Goal: Transaction & Acquisition: Purchase product/service

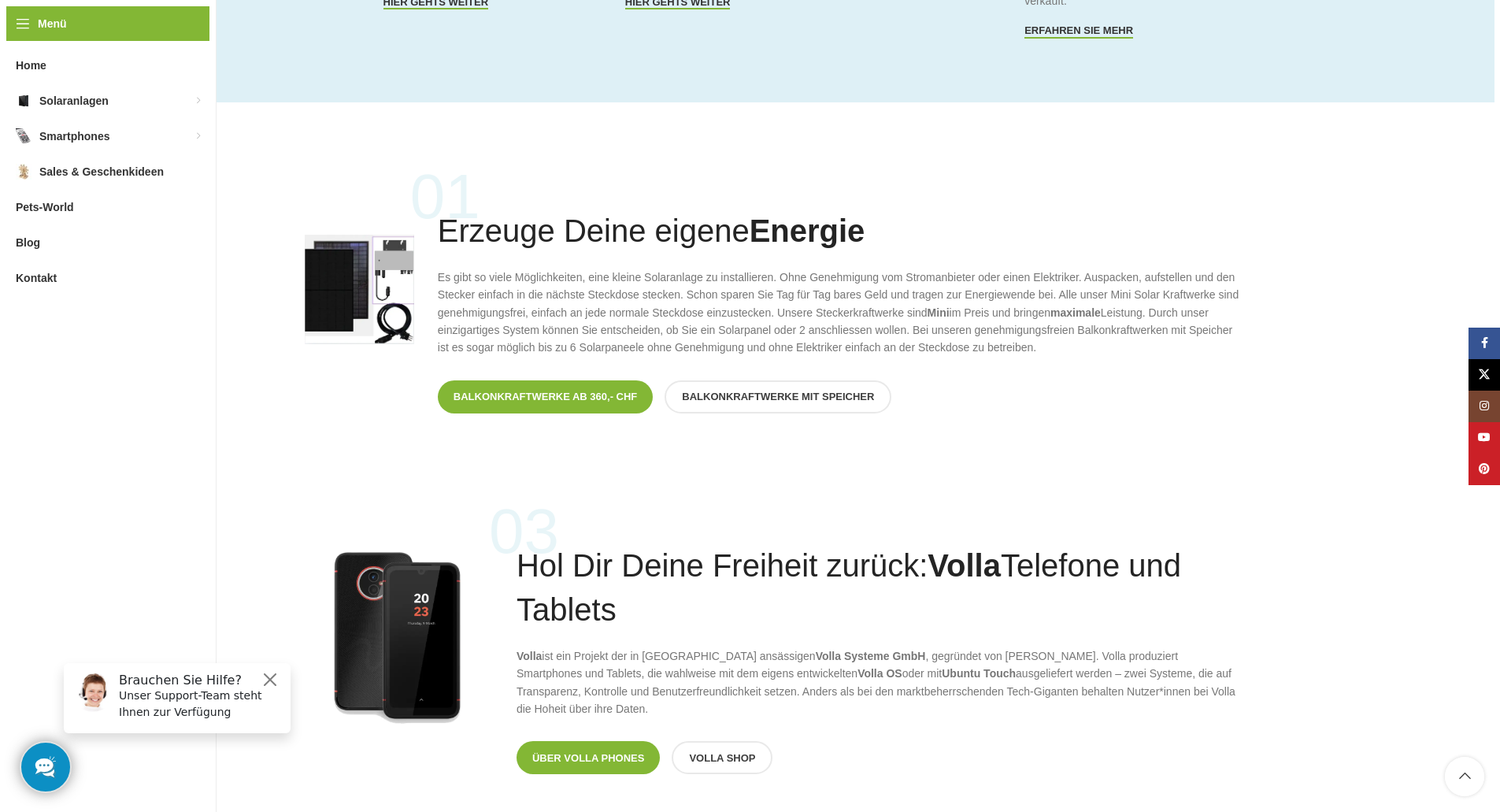
scroll to position [1181, 0]
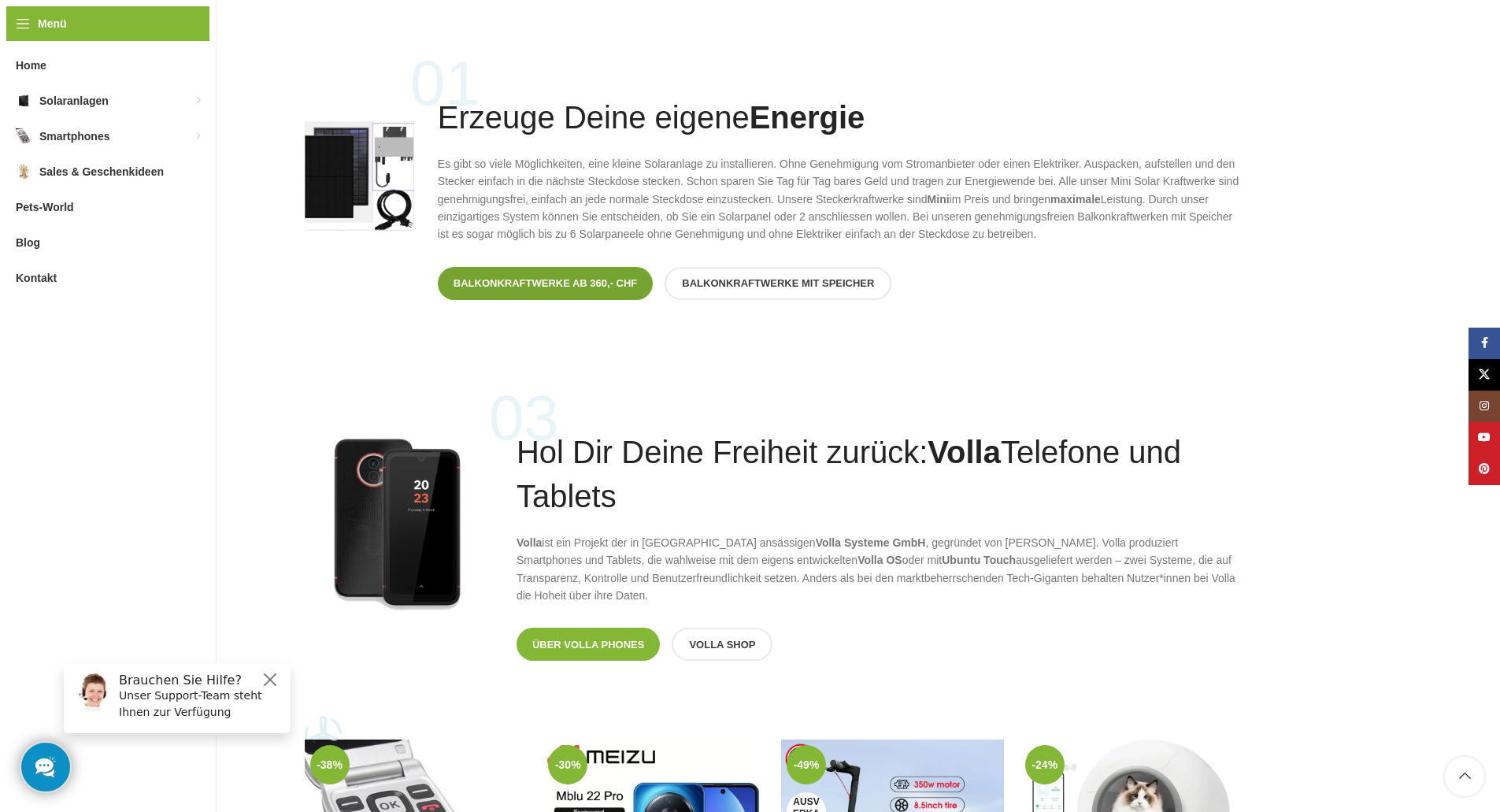
click at [478, 285] on span "Balkonkraftwerke ab 360,- CHF" at bounding box center [545, 283] width 185 height 12
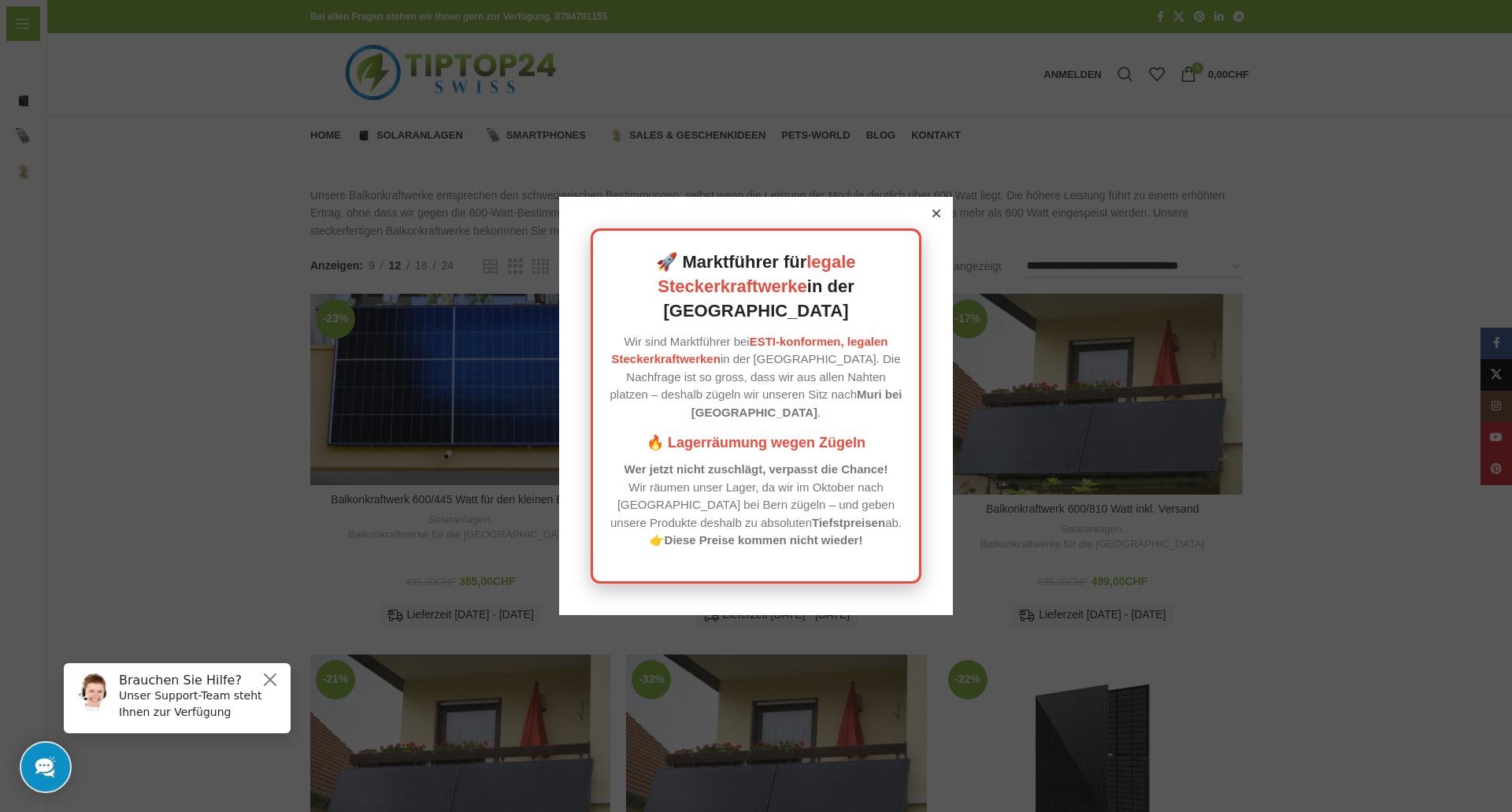
click at [933, 218] on icon at bounding box center [936, 213] width 8 height 8
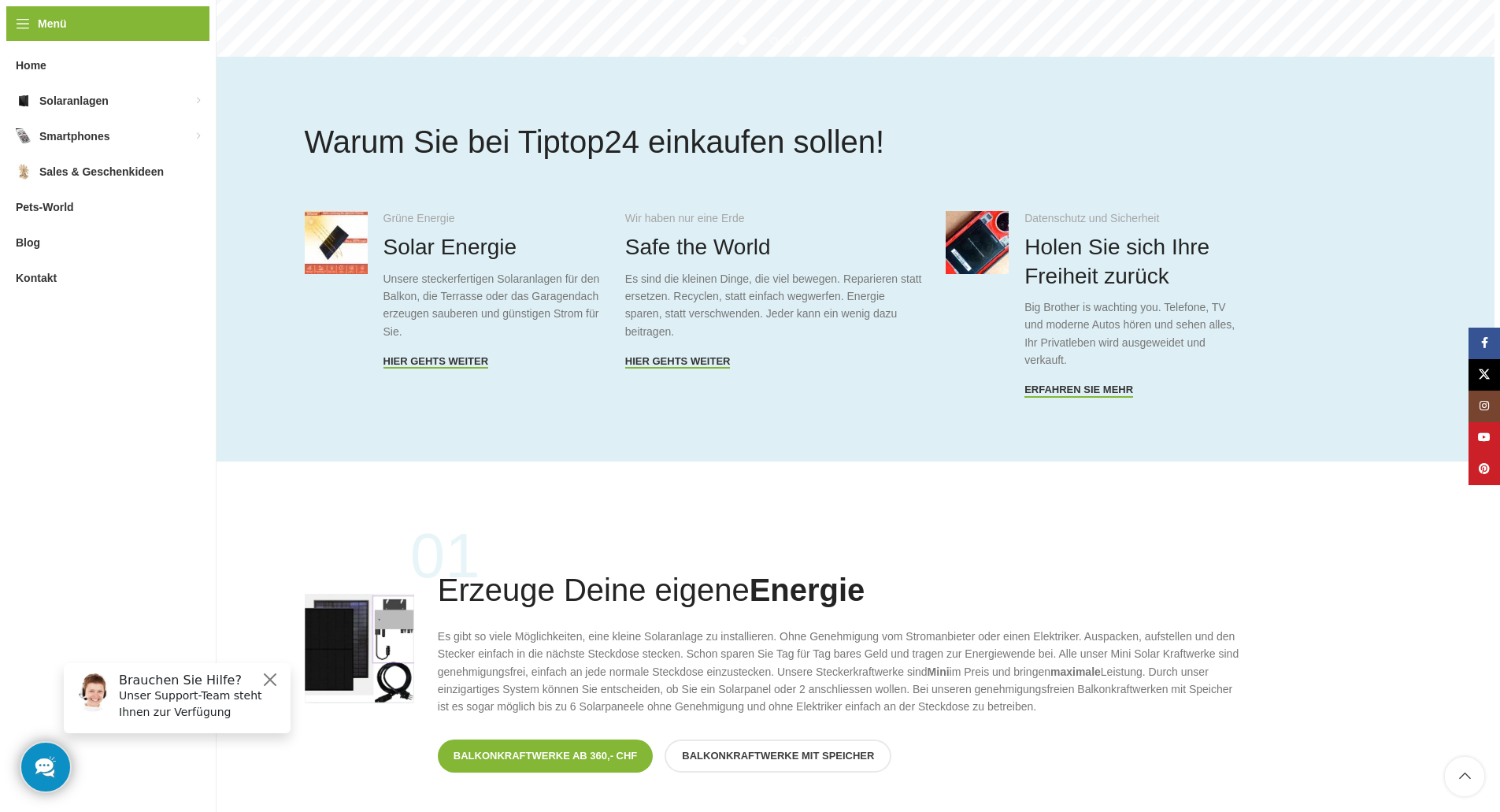
scroll to position [866, 0]
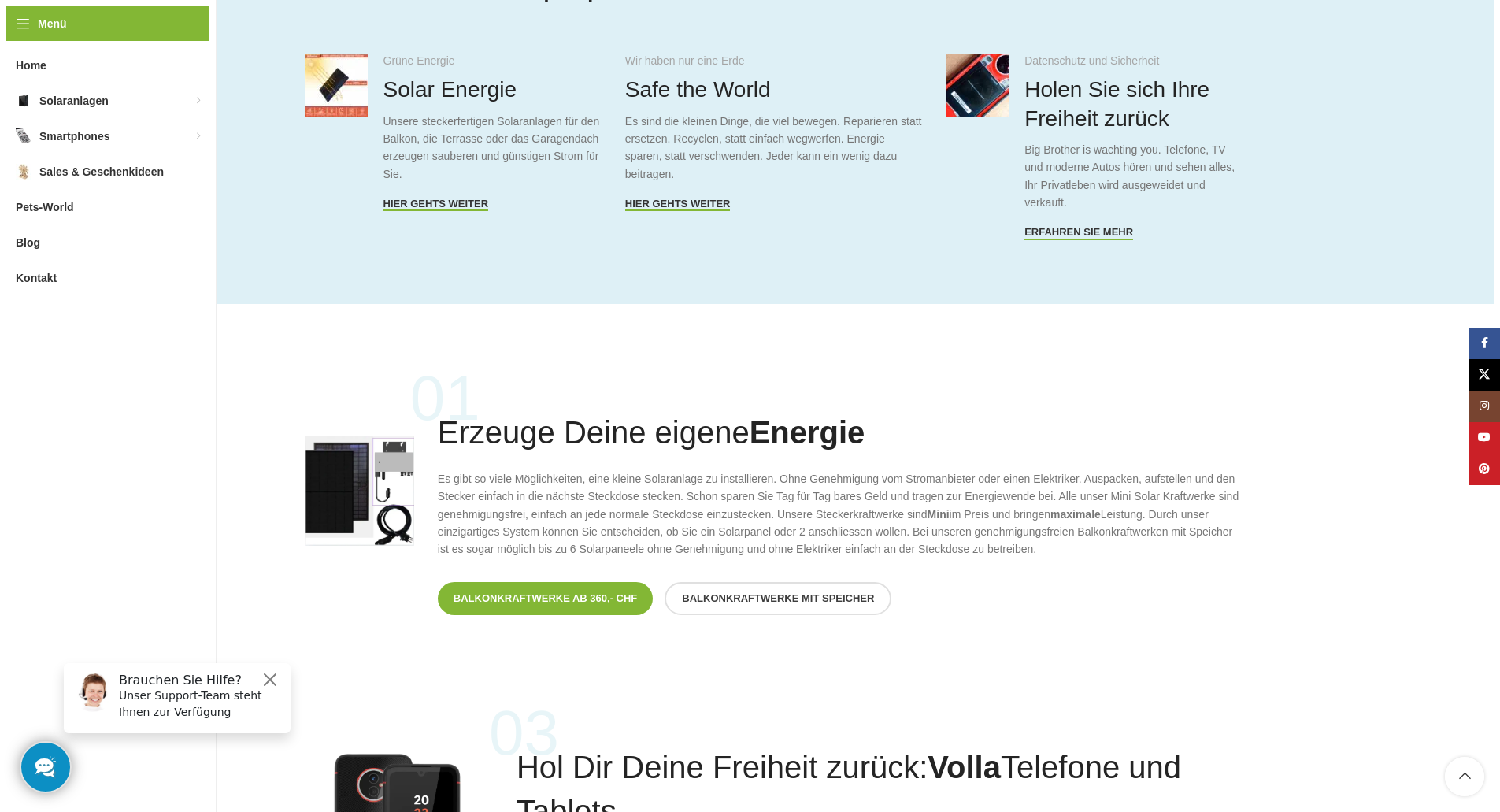
click at [822, 597] on span "Balkonkraftwerke mit Speicher" at bounding box center [777, 598] width 192 height 12
